Goal: Transaction & Acquisition: Purchase product/service

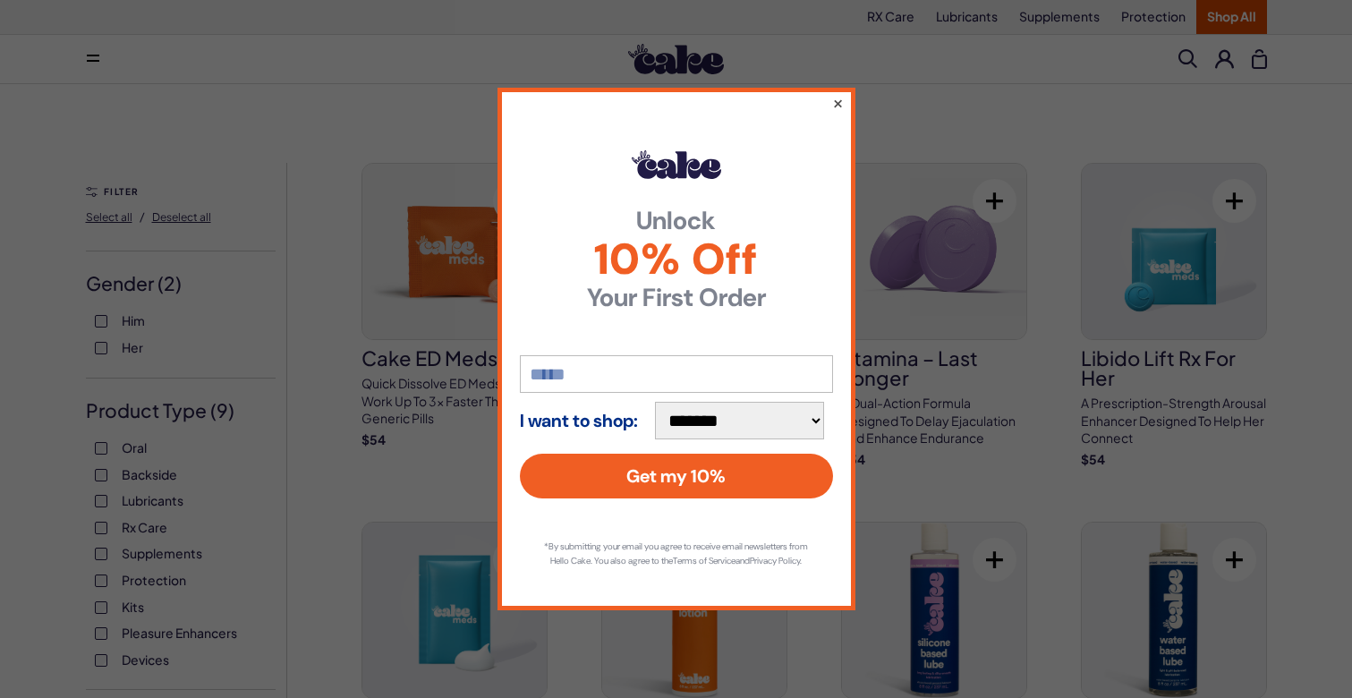
click at [838, 99] on button "×" at bounding box center [837, 102] width 12 height 21
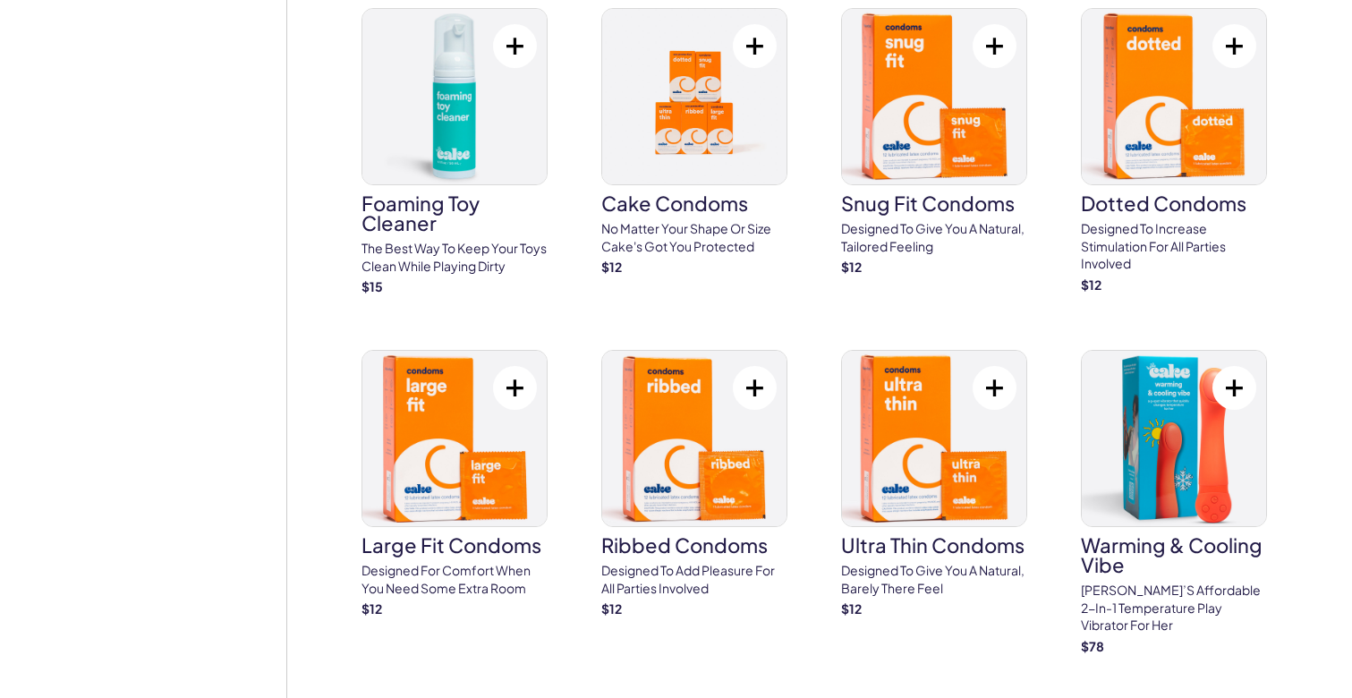
scroll to position [3456, 0]
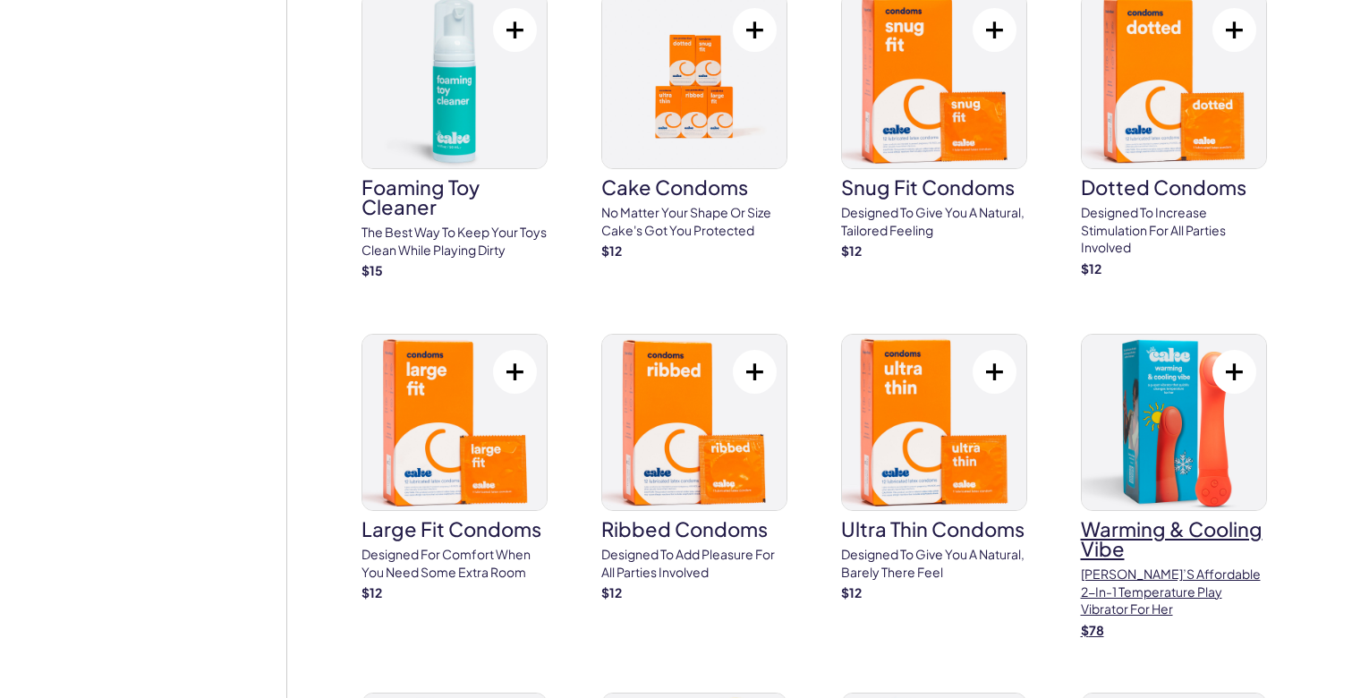
click at [1174, 369] on img at bounding box center [1174, 422] width 184 height 175
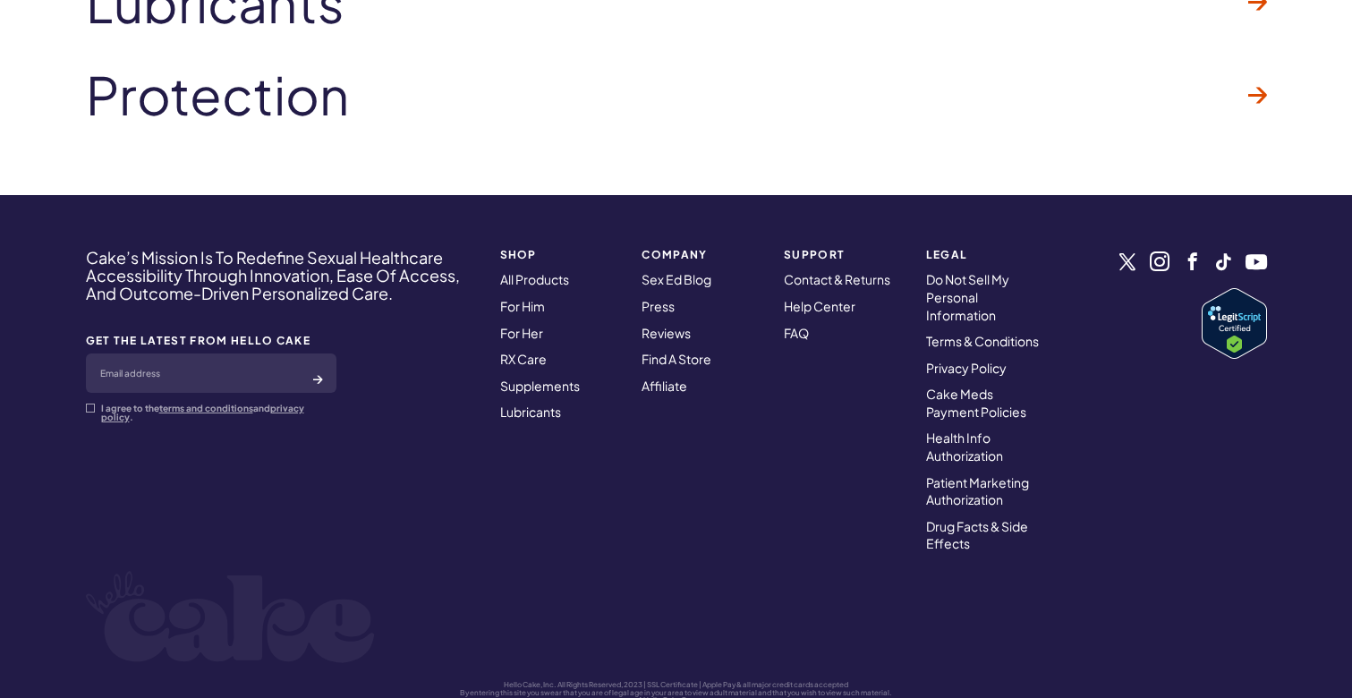
scroll to position [9665, 0]
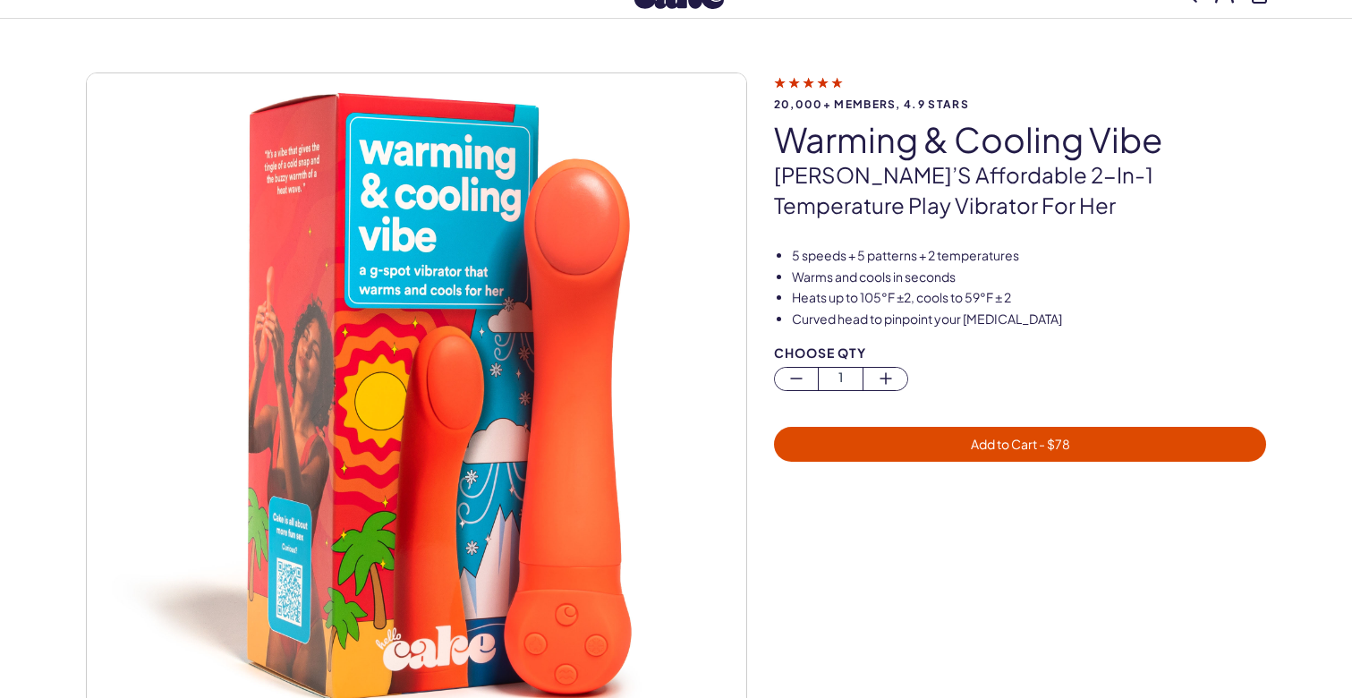
scroll to position [79, 0]
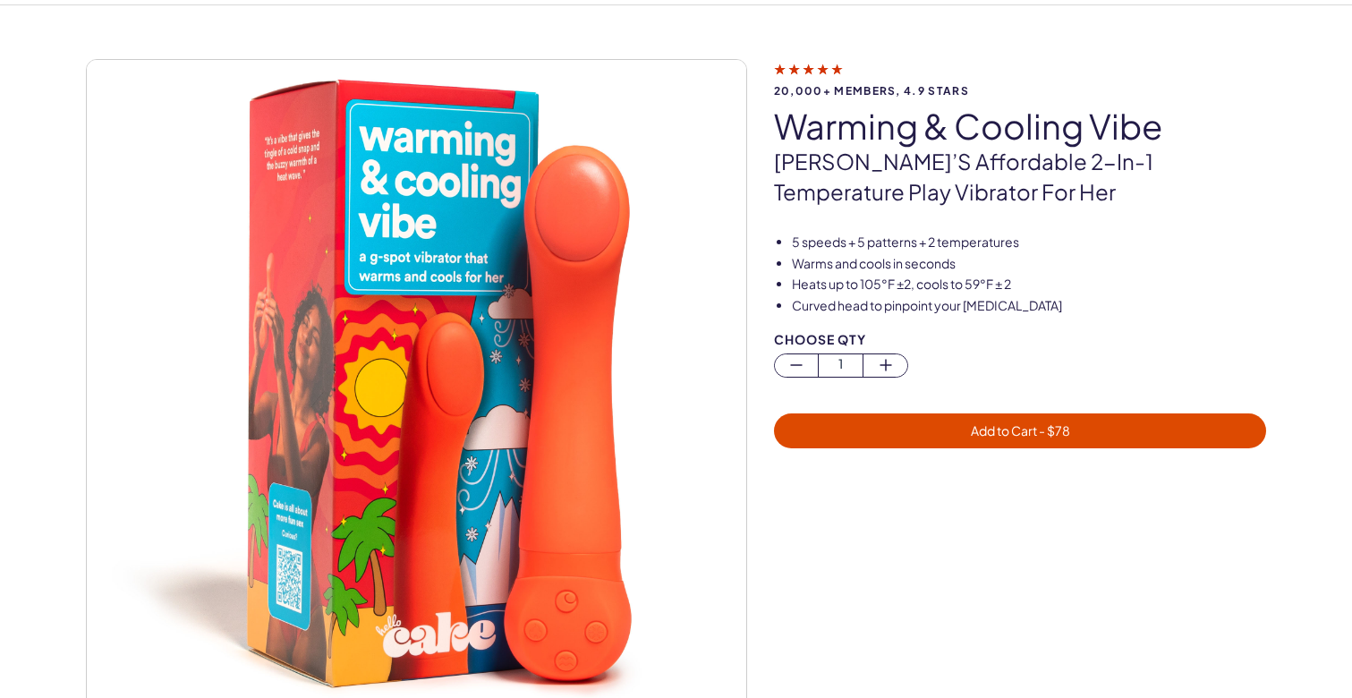
click at [706, 405] on img at bounding box center [416, 389] width 659 height 659
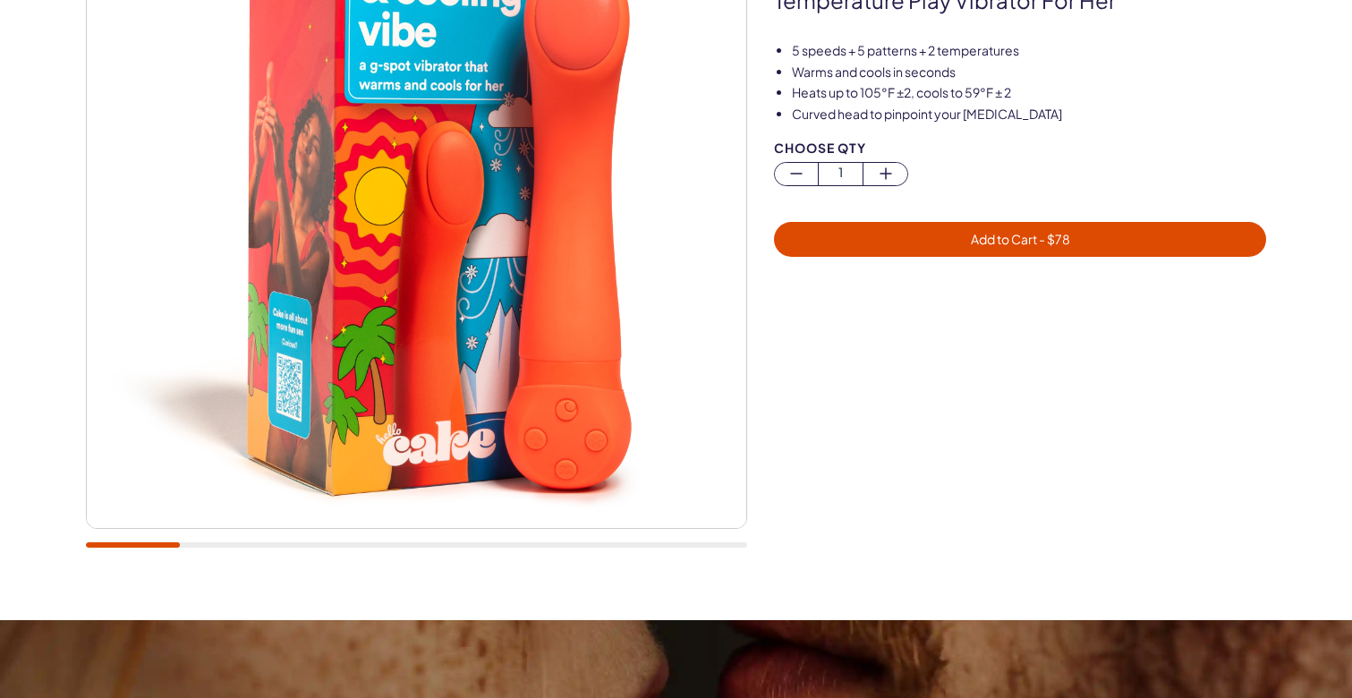
scroll to position [264, 0]
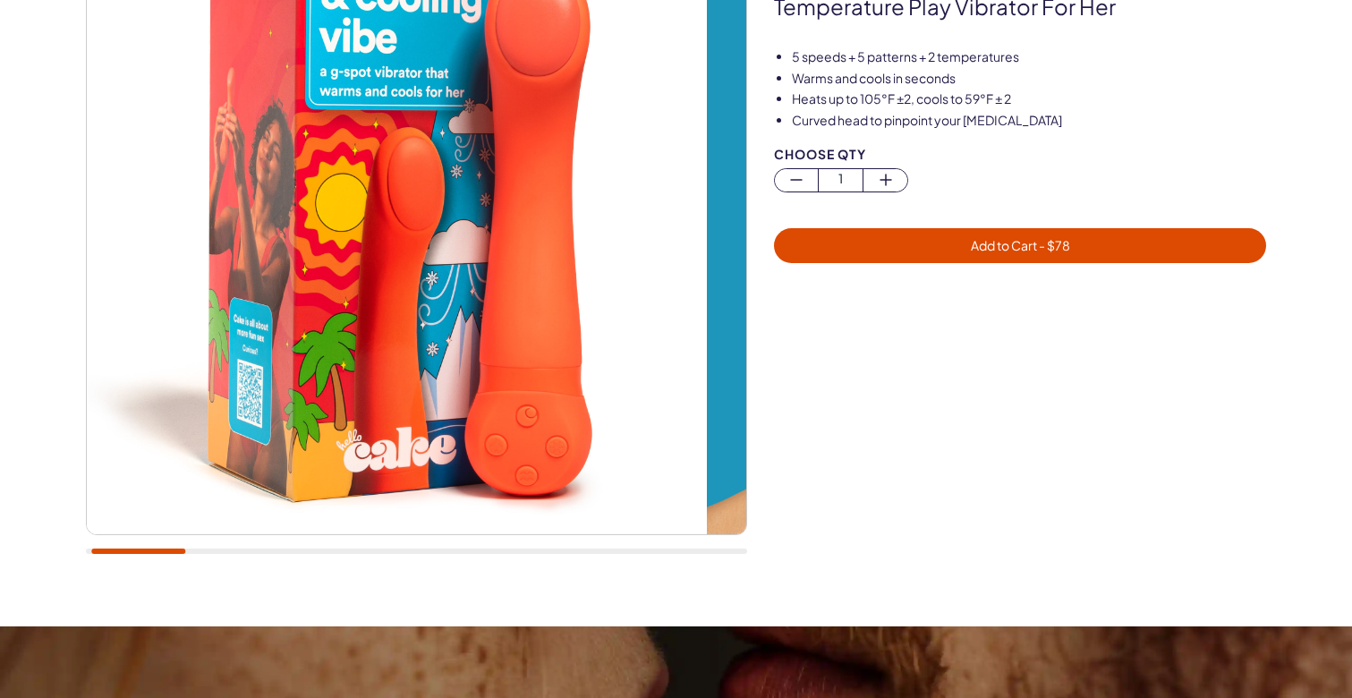
click at [469, 389] on img at bounding box center [376, 204] width 659 height 659
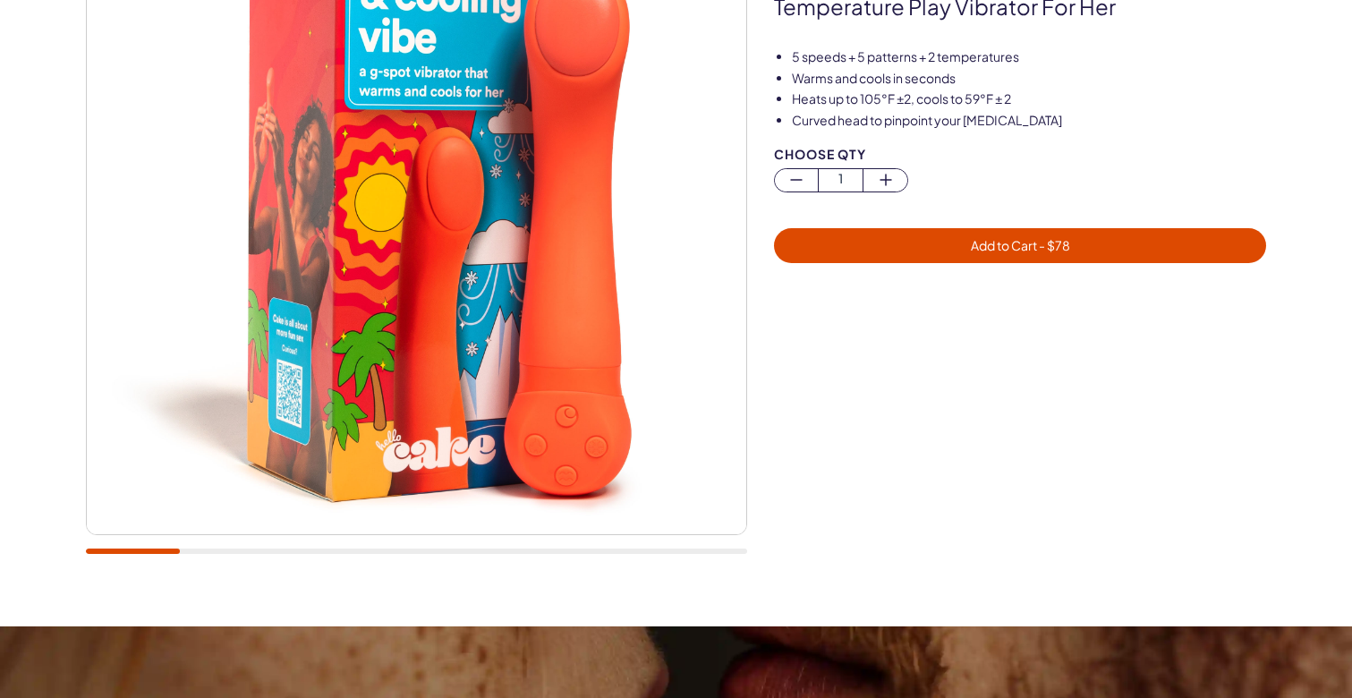
click at [50, 398] on div "20,000+ members, 4.9 stars Warming & Cooling Vibe Cake’s affordable 2-in-1 temp…" at bounding box center [676, 223] width 1288 height 699
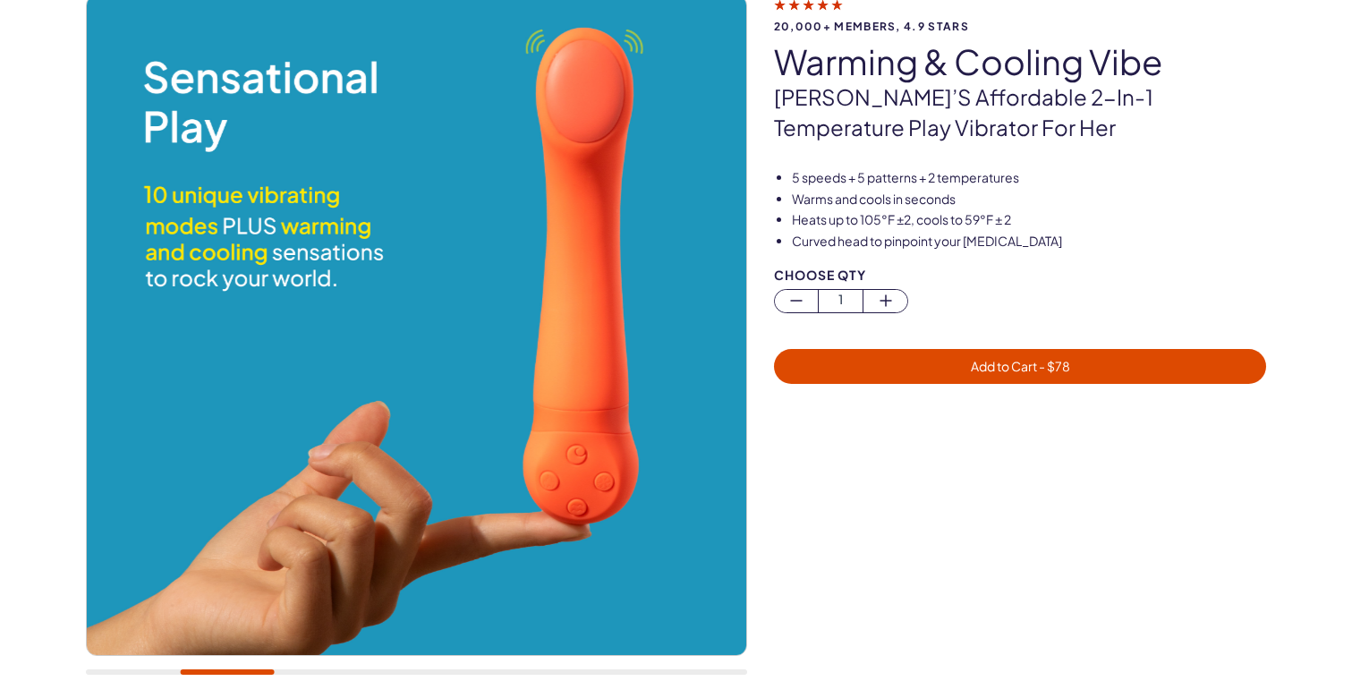
scroll to position [142, 0]
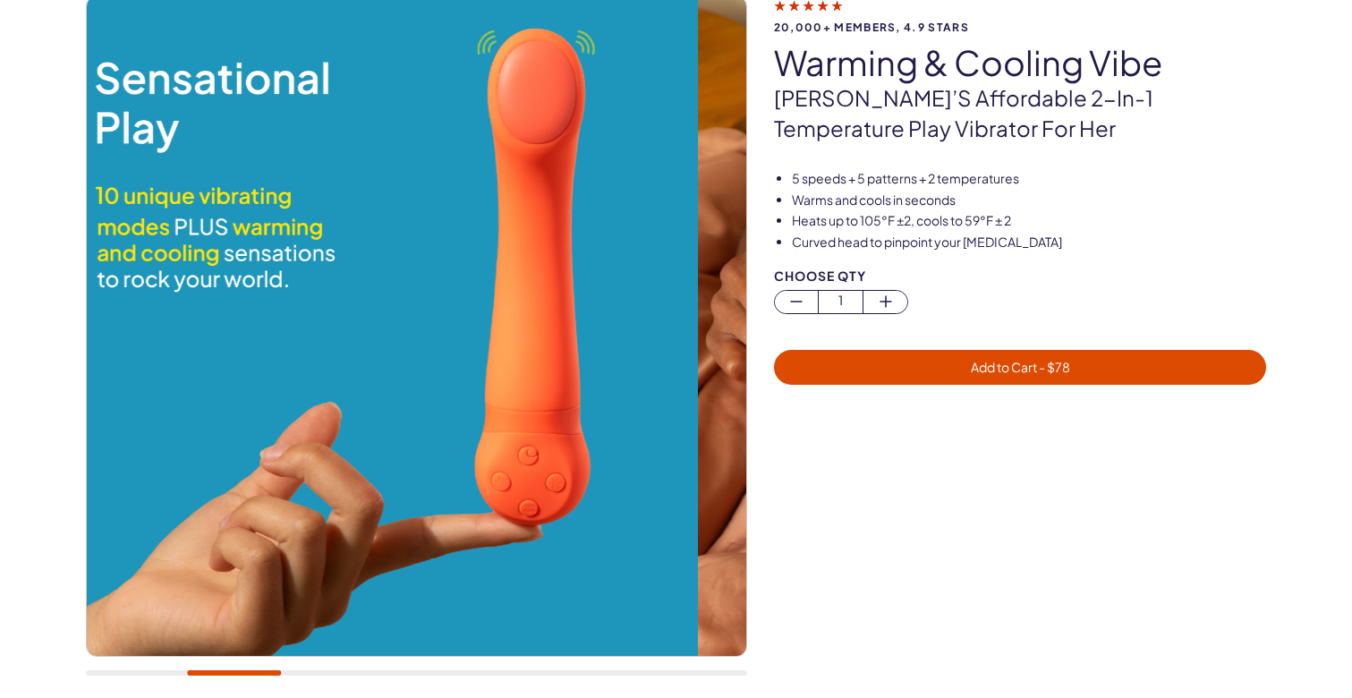
click at [63, 328] on div "20,000+ members, 4.9 stars Warming & Cooling Vibe Cake’s affordable 2-in-1 temp…" at bounding box center [676, 345] width 1288 height 699
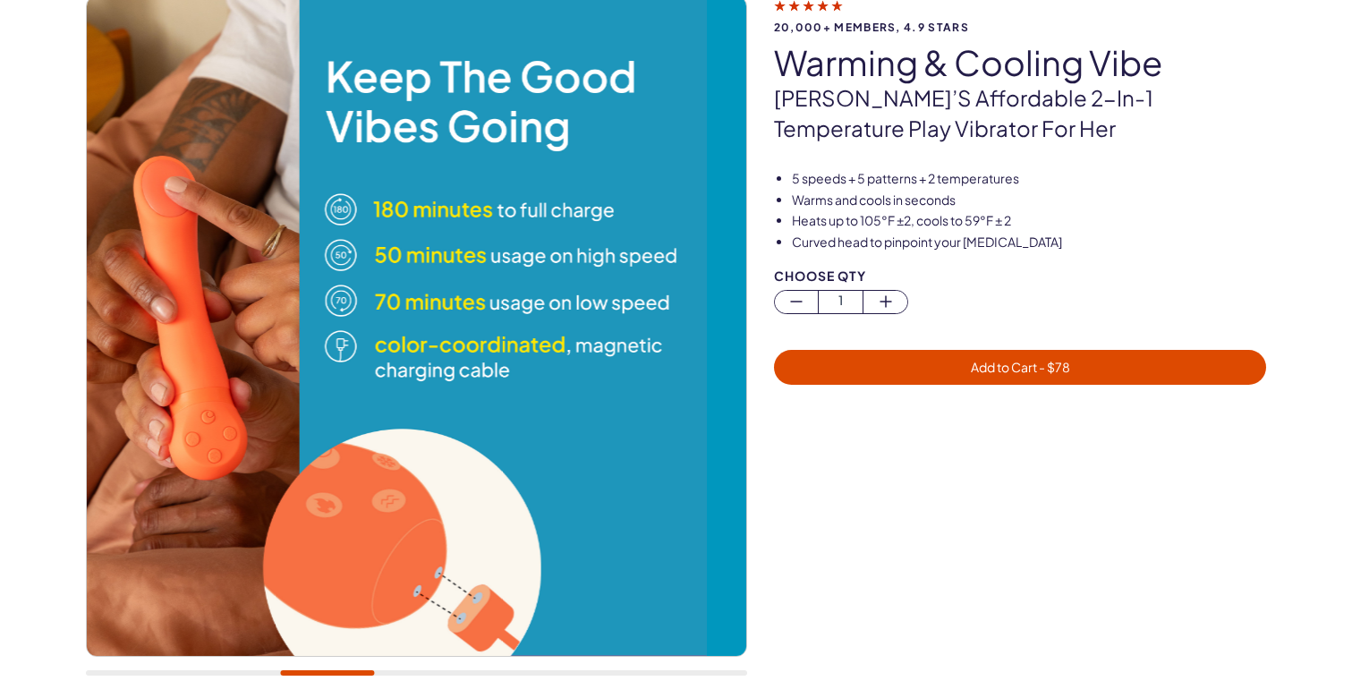
click at [191, 399] on img at bounding box center [376, 325] width 659 height 659
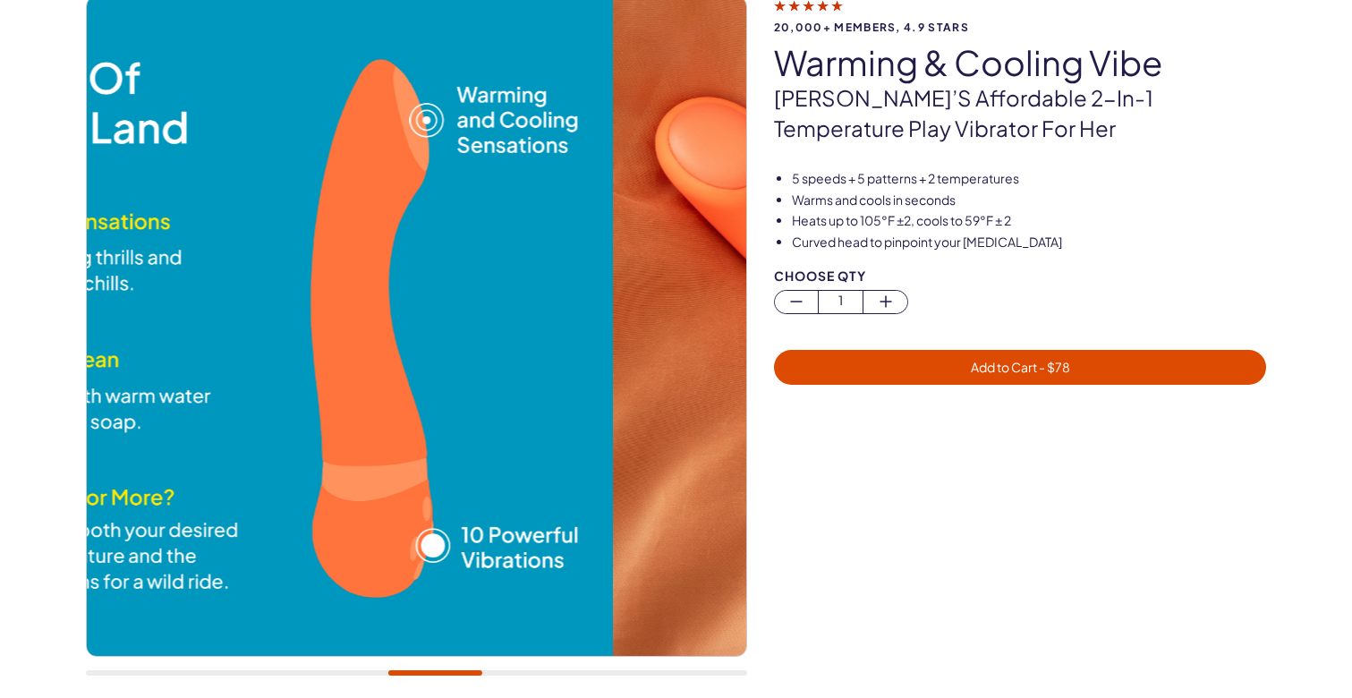
click at [117, 382] on img at bounding box center [283, 325] width 659 height 659
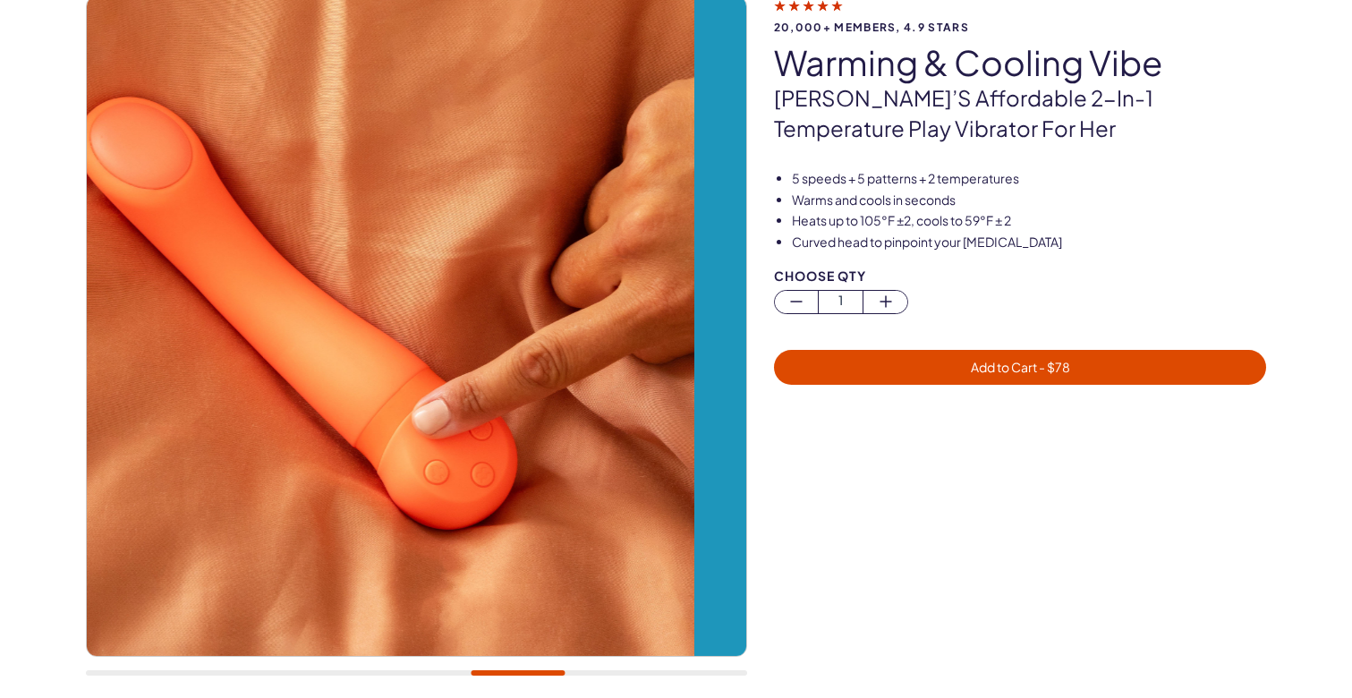
click at [163, 361] on img at bounding box center [365, 325] width 659 height 659
